Goal: Task Accomplishment & Management: Manage account settings

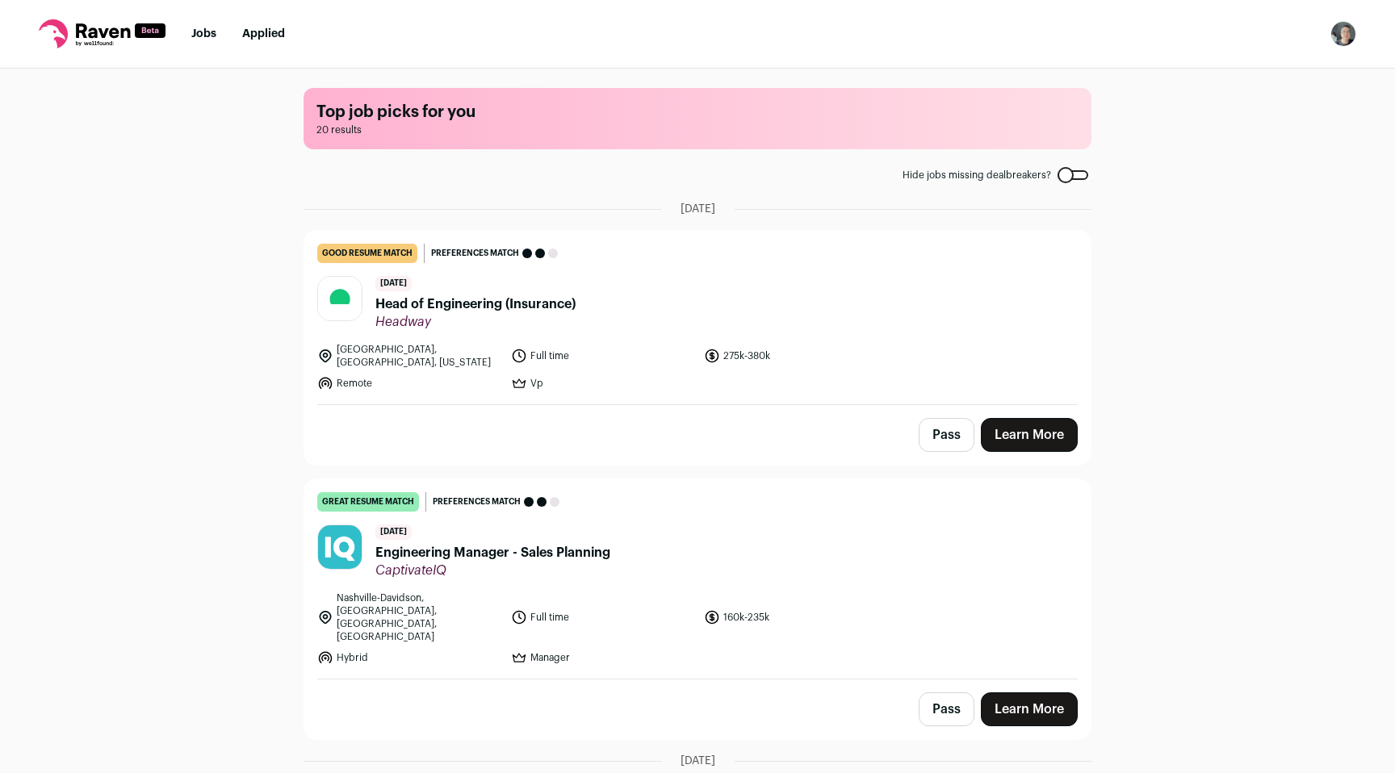
click at [942, 424] on button "Pass" at bounding box center [947, 435] width 56 height 34
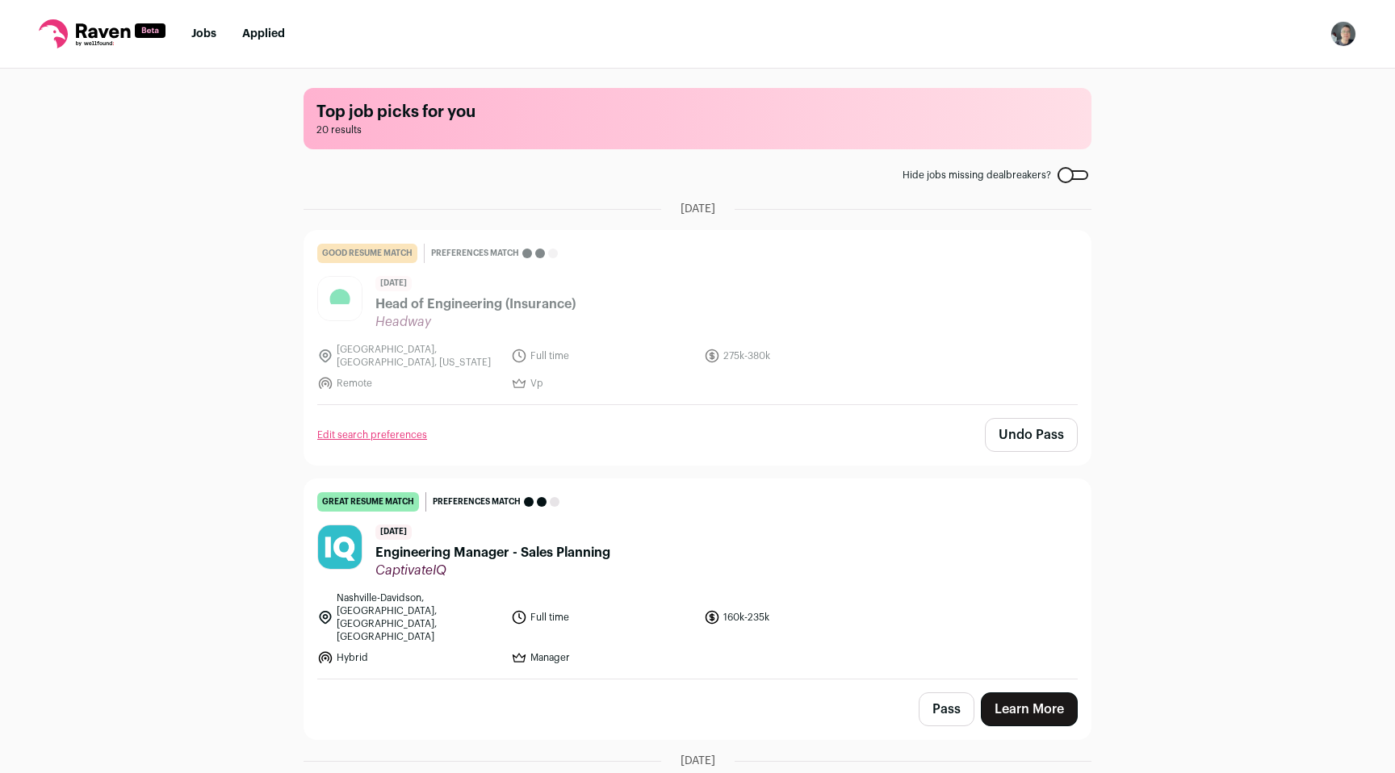
click at [943, 693] on button "Pass" at bounding box center [947, 710] width 56 height 34
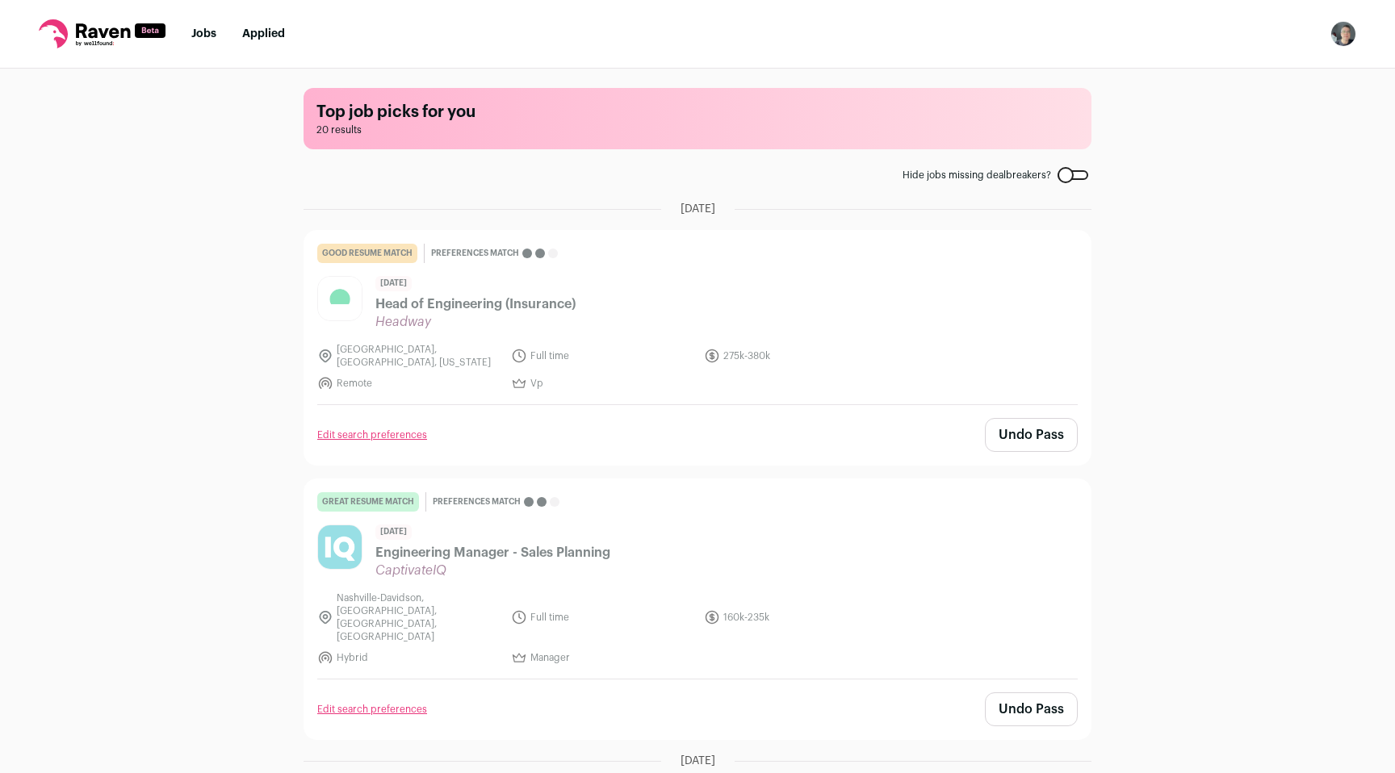
click at [207, 31] on link "Jobs" at bounding box center [203, 33] width 25 height 11
click at [1337, 31] on img "Open dropdown" at bounding box center [1343, 34] width 26 height 26
click at [1249, 71] on link "Settings" at bounding box center [1266, 75] width 178 height 39
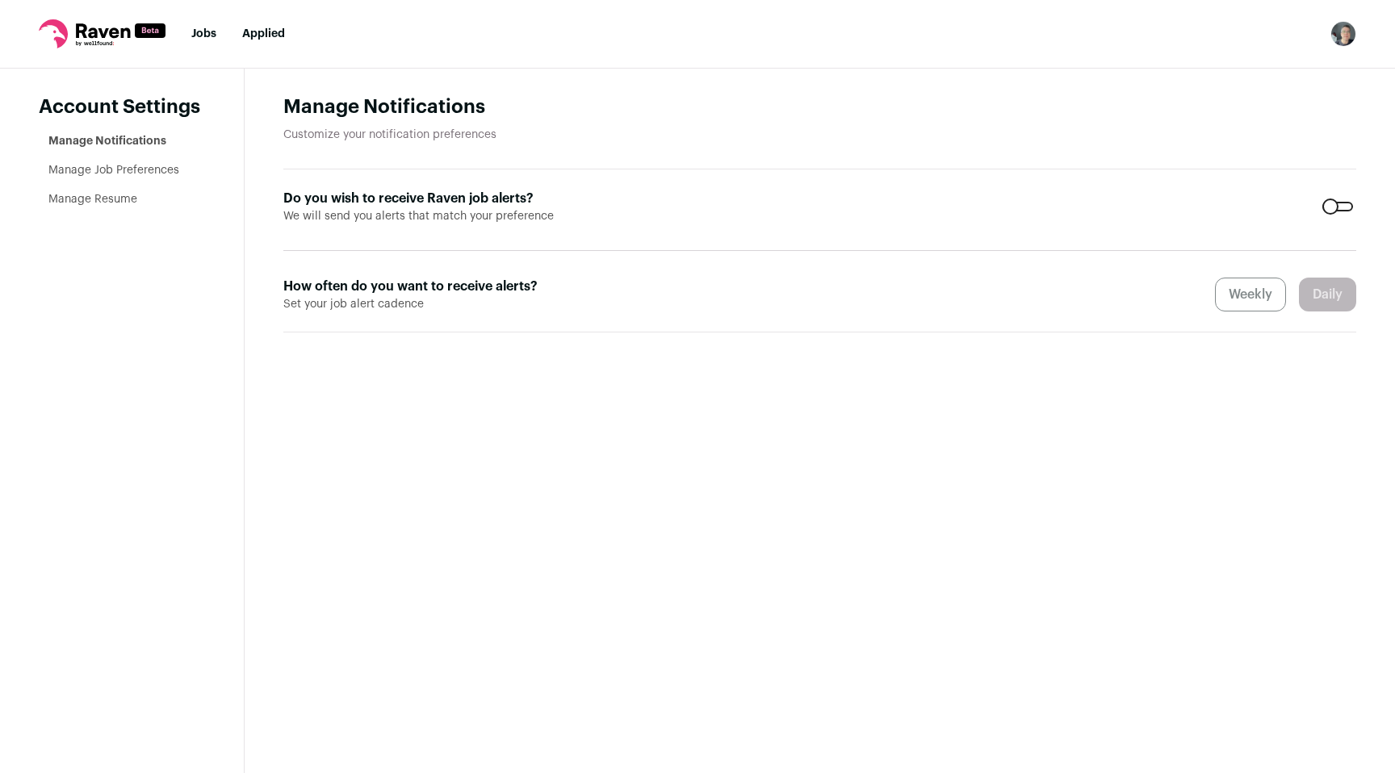
click at [1344, 206] on div at bounding box center [1337, 207] width 31 height 10
click at [82, 172] on link "Manage Job Preferences" at bounding box center [113, 170] width 131 height 11
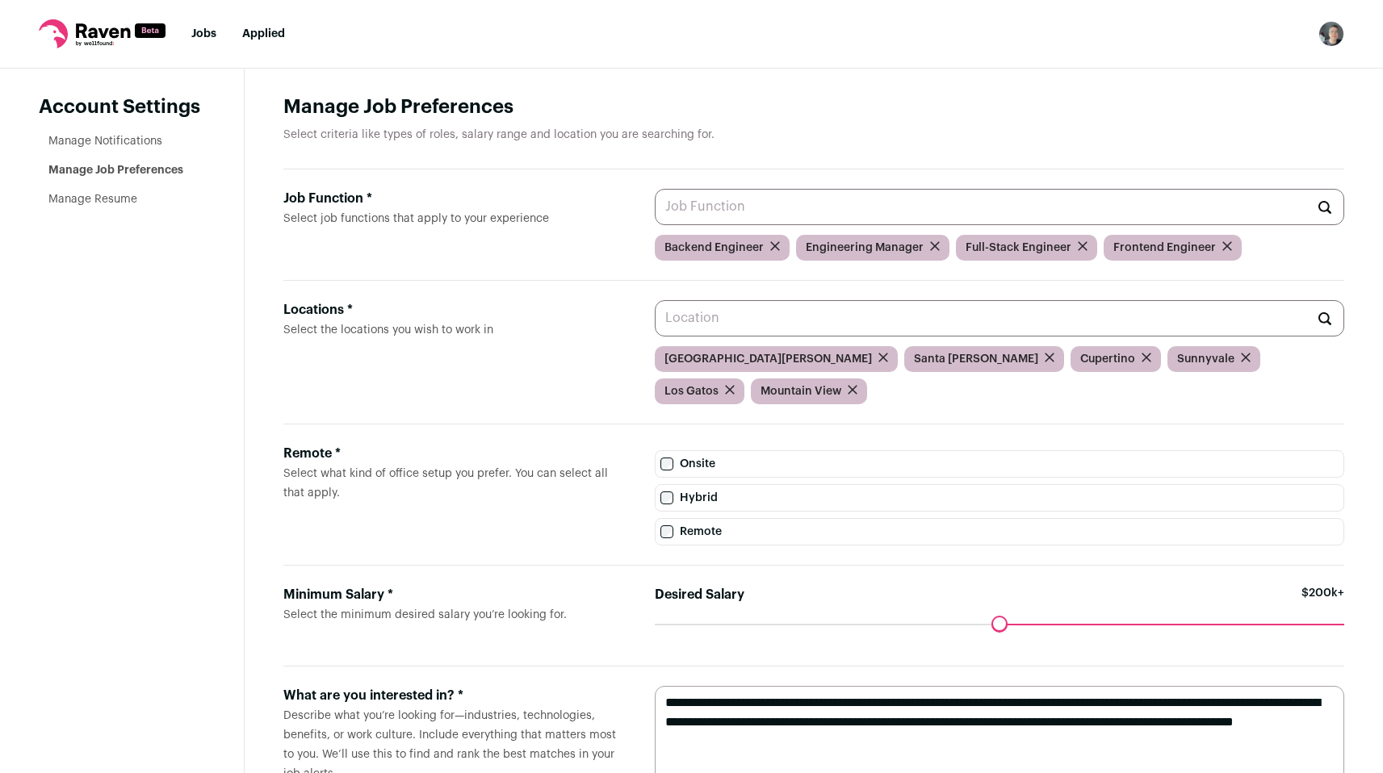
click at [702, 205] on input "Job Function * Select job functions that apply to your experience" at bounding box center [999, 207] width 689 height 36
drag, startPoint x: 998, startPoint y: 587, endPoint x: 1164, endPoint y: 577, distance: 166.6
click at [1164, 624] on input "Desired Salary" at bounding box center [999, 624] width 689 height 0
click at [1342, 585] on div "Desired Salary $250k+ Maximum desired salary ******" at bounding box center [999, 615] width 689 height 61
click at [697, 185] on div "Job Function * Select job functions that apply to your experience AI Engineer D…" at bounding box center [813, 225] width 1061 height 111
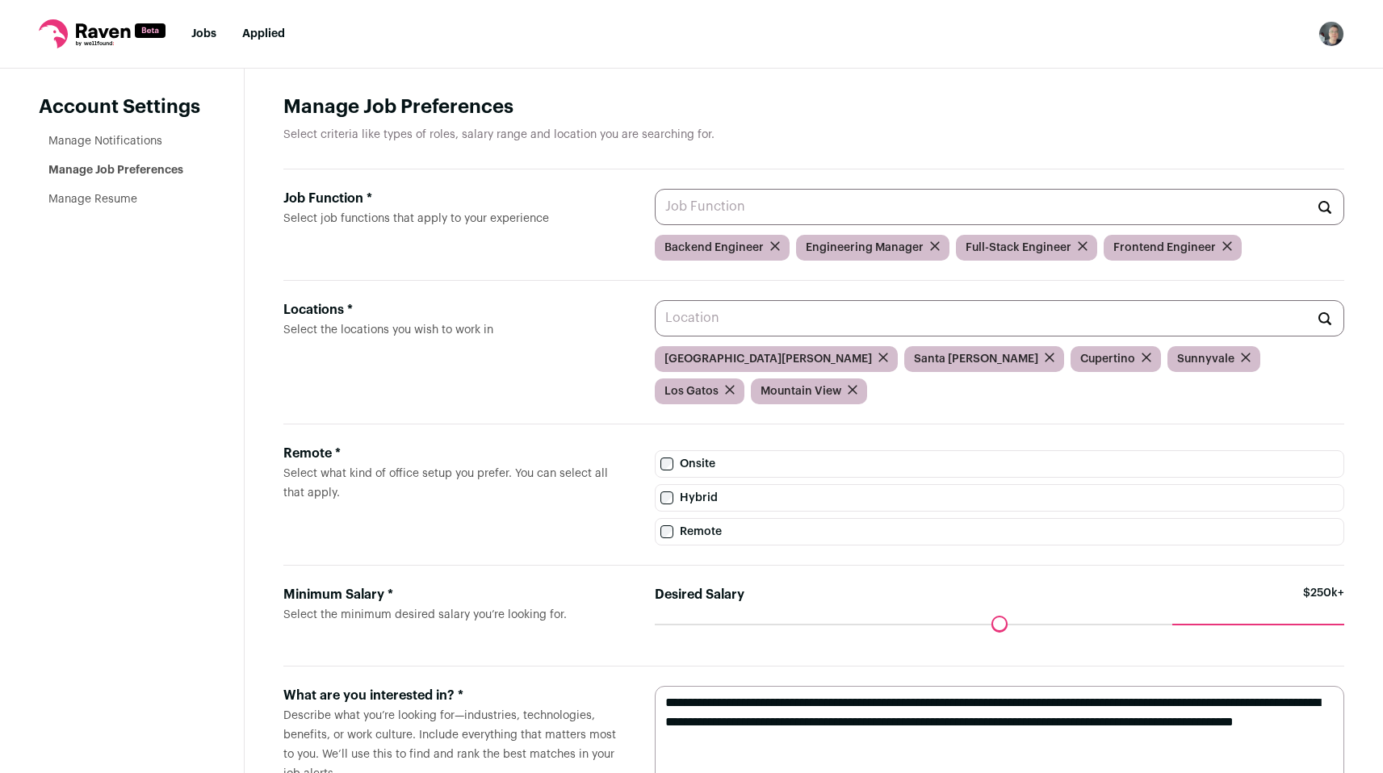
click at [700, 209] on input "Job Function * Select job functions that apply to your experience" at bounding box center [999, 207] width 689 height 36
